Goal: Download file/media

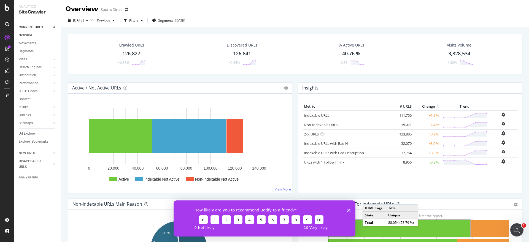
drag, startPoint x: 349, startPoint y: 209, endPoint x: 501, endPoint y: 395, distance: 240.3
click at [349, 209] on icon "Close survey" at bounding box center [348, 210] width 3 height 3
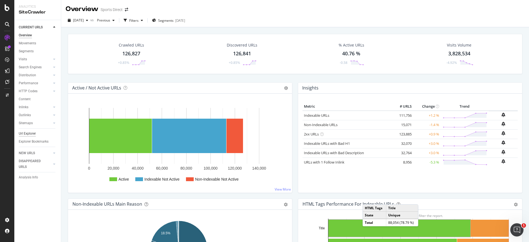
click at [28, 133] on div "Url Explorer" at bounding box center [27, 134] width 17 height 6
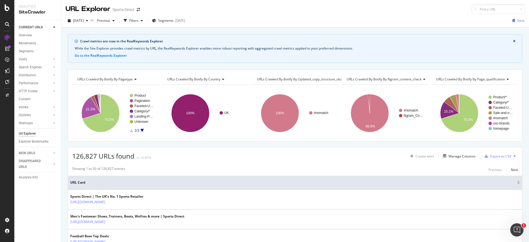
click at [513, 41] on icon "close banner" at bounding box center [514, 41] width 2 height 3
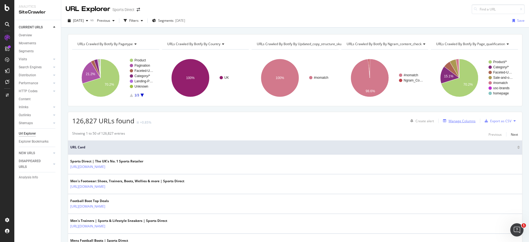
click at [463, 123] on div "Manage Columns" at bounding box center [462, 121] width 27 height 5
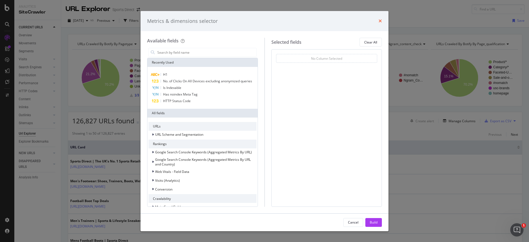
click at [381, 20] on icon "times" at bounding box center [380, 21] width 3 height 4
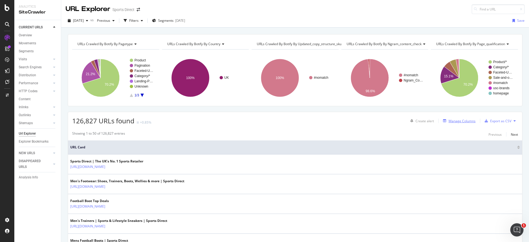
click at [451, 122] on div "Manage Columns" at bounding box center [462, 121] width 27 height 5
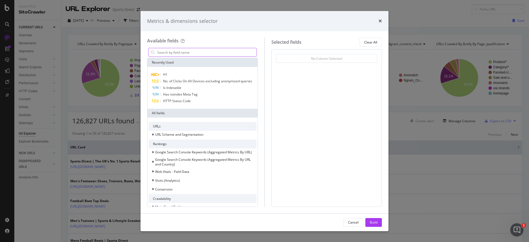
click at [167, 53] on input "modal" at bounding box center [207, 52] width 100 height 8
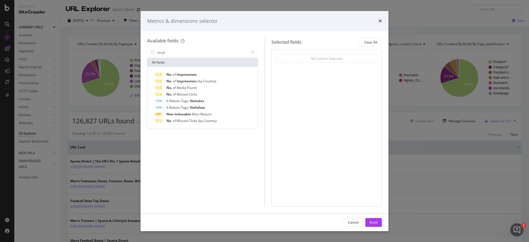
drag, startPoint x: 174, startPoint y: 52, endPoint x: 137, endPoint y: 50, distance: 37.3
click at [137, 50] on div "Metrics & dimensions selector Available fields no pr All fields No. of Impressi…" at bounding box center [264, 121] width 529 height 242
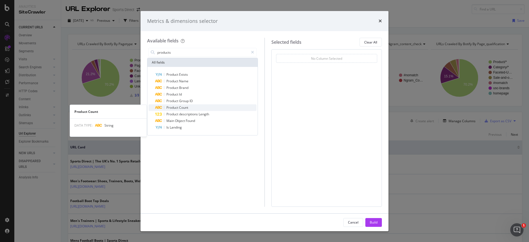
type input "products"
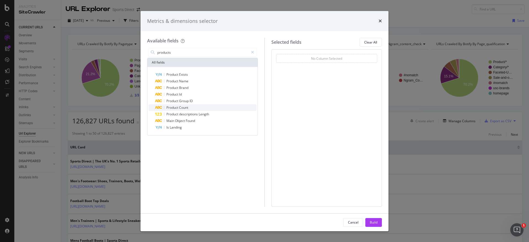
click at [176, 108] on span "Product" at bounding box center [173, 107] width 13 height 5
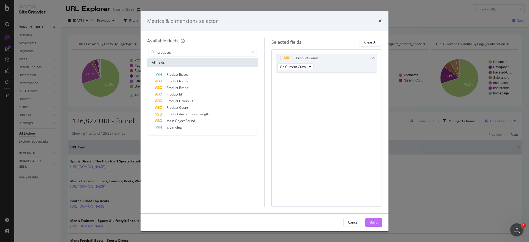
click at [375, 219] on div "Build" at bounding box center [374, 223] width 8 height 8
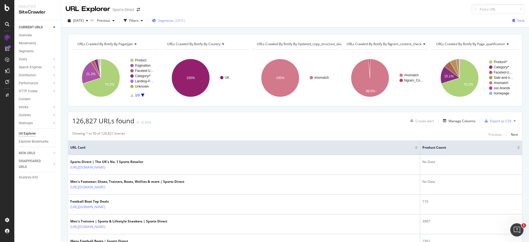
click at [174, 22] on span "Segments" at bounding box center [165, 20] width 15 height 5
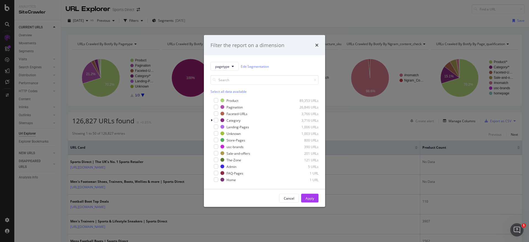
click at [231, 93] on div "Select all data available" at bounding box center [265, 91] width 108 height 5
click at [214, 99] on div "modal" at bounding box center [216, 100] width 4 height 4
click at [216, 141] on icon "modal" at bounding box center [216, 140] width 2 height 3
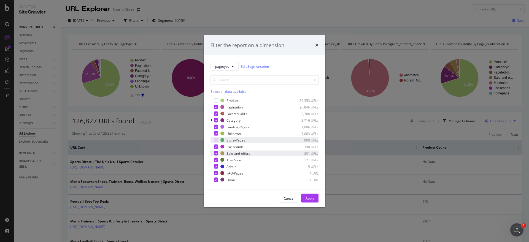
click at [216, 154] on icon "modal" at bounding box center [216, 153] width 2 height 3
click at [216, 153] on div "modal" at bounding box center [216, 153] width 4 height 4
click at [217, 159] on icon "modal" at bounding box center [216, 160] width 2 height 3
click at [218, 166] on div "Admin 5 URLs" at bounding box center [265, 167] width 108 height 6
click at [219, 173] on div "FAQ-Pages 1 URL" at bounding box center [265, 174] width 108 height 6
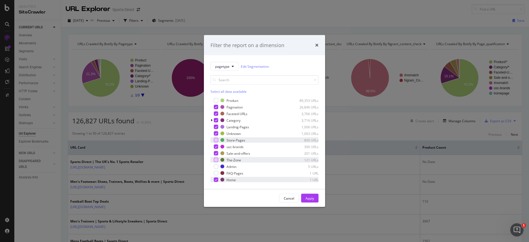
click at [216, 181] on icon "modal" at bounding box center [216, 180] width 2 height 3
click at [307, 197] on div "Apply" at bounding box center [310, 198] width 9 height 5
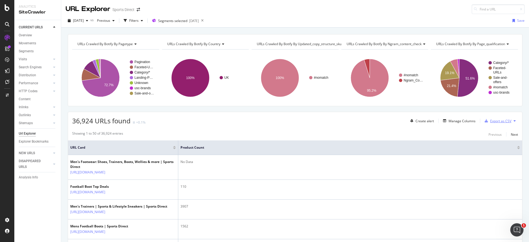
click at [497, 122] on div "Export as CSV" at bounding box center [501, 121] width 21 height 5
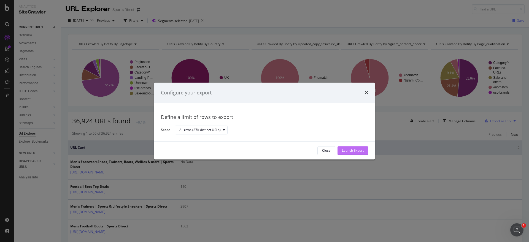
click at [355, 149] on div "Launch Export" at bounding box center [353, 151] width 22 height 5
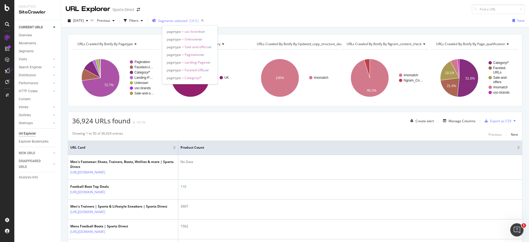
click at [182, 21] on span "Segments selected" at bounding box center [172, 20] width 29 height 5
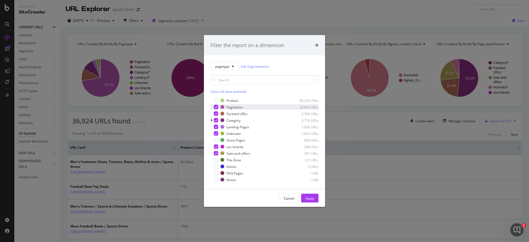
click at [215, 107] on icon "modal" at bounding box center [216, 107] width 2 height 3
click at [309, 198] on div "Apply" at bounding box center [310, 198] width 9 height 5
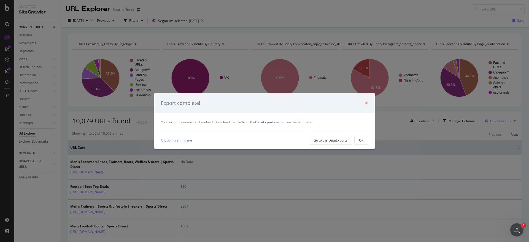
click at [368, 102] on icon "times" at bounding box center [366, 103] width 3 height 4
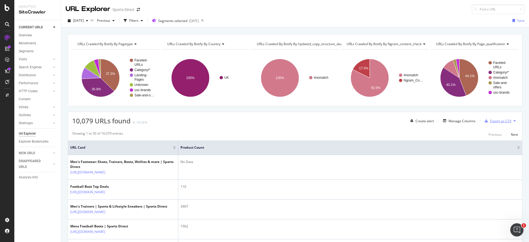
click at [496, 120] on div "Export as CSV" at bounding box center [501, 121] width 21 height 5
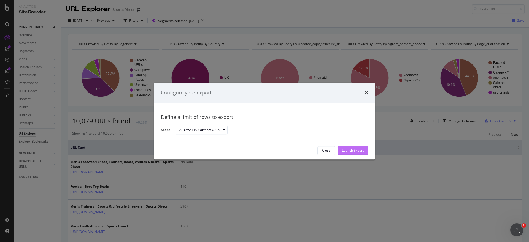
click at [362, 149] on div "Launch Export" at bounding box center [353, 151] width 22 height 5
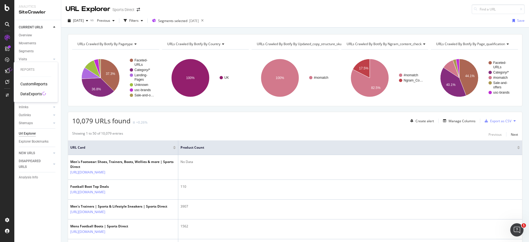
click at [28, 94] on div "DataExports" at bounding box center [31, 94] width 22 height 6
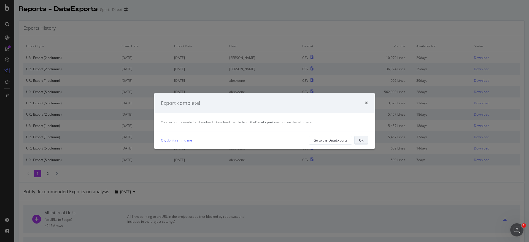
click at [367, 140] on button "OK" at bounding box center [362, 140] width 14 height 9
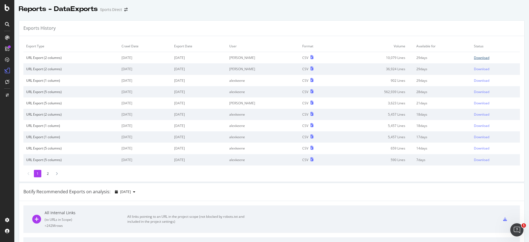
click at [474, 56] on div "Download" at bounding box center [481, 57] width 15 height 5
